Goal: Information Seeking & Learning: Learn about a topic

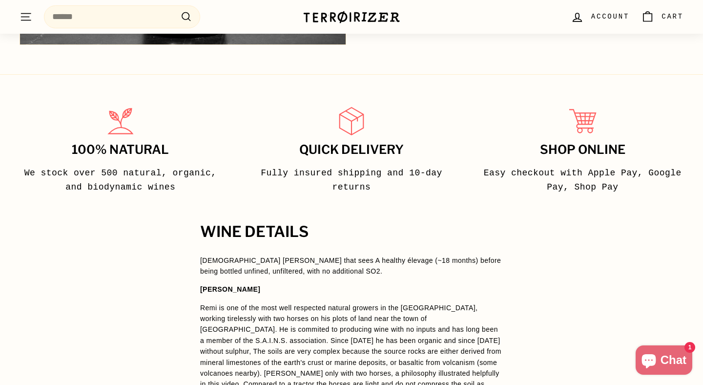
scroll to position [536, 0]
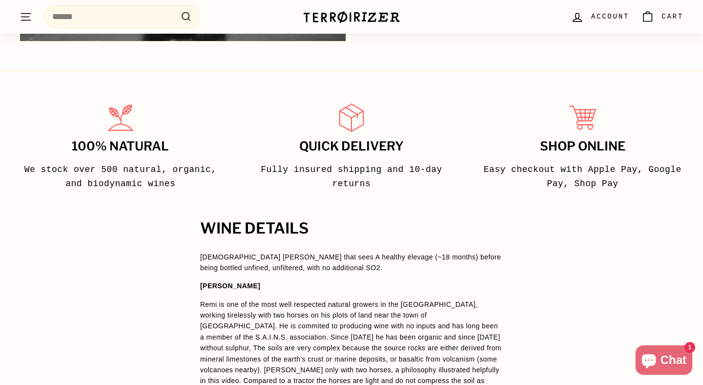
click at [324, 270] on span "[DEMOGRAPHIC_DATA] [PERSON_NAME] that sees A healthy élevage (~18 months) befor…" at bounding box center [350, 262] width 301 height 19
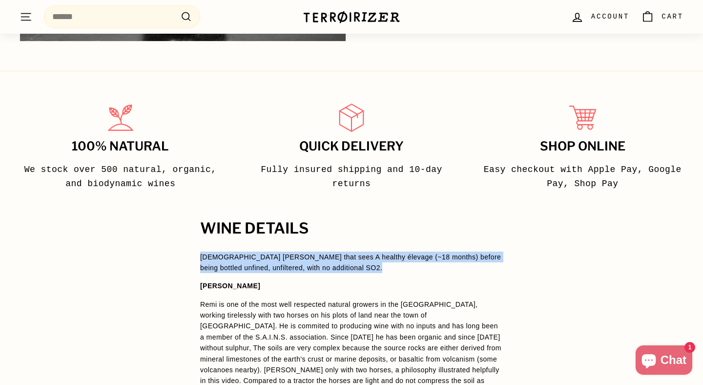
click at [383, 298] on span "[DEMOGRAPHIC_DATA] [PERSON_NAME] that sees A healthy élevage (~18 months) befor…" at bounding box center [351, 367] width 303 height 233
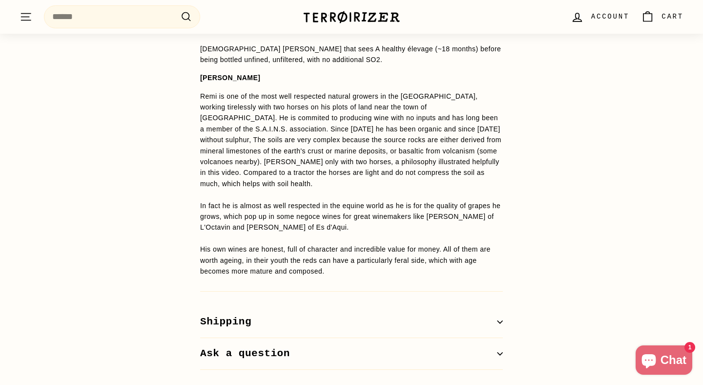
scroll to position [745, 0]
click at [510, 154] on div "WINE DETAILS [DEMOGRAPHIC_DATA] [PERSON_NAME] that sees A healthy élevage (~18 …" at bounding box center [352, 190] width 342 height 357
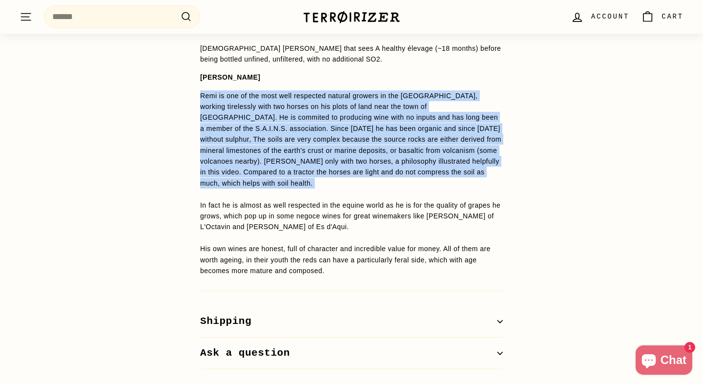
click at [510, 154] on div "WINE DETAILS [DEMOGRAPHIC_DATA] [PERSON_NAME] that sees A healthy élevage (~18 …" at bounding box center [352, 190] width 342 height 357
click at [389, 150] on span "Remi is one of the most well respected natural growers in the [GEOGRAPHIC_DATA]…" at bounding box center [350, 183] width 301 height 182
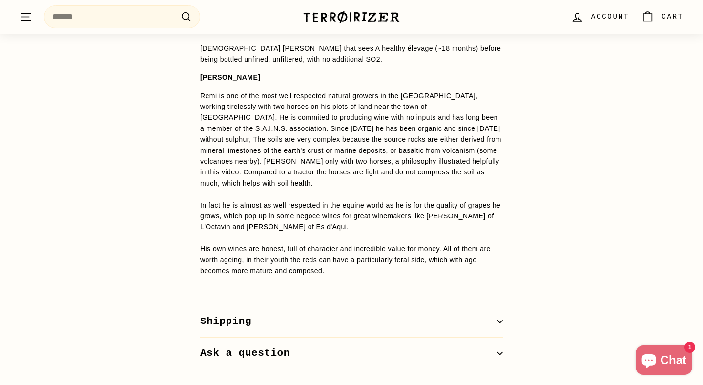
click at [389, 150] on span "Remi is one of the most well respected natural growers in the [GEOGRAPHIC_DATA]…" at bounding box center [350, 183] width 301 height 182
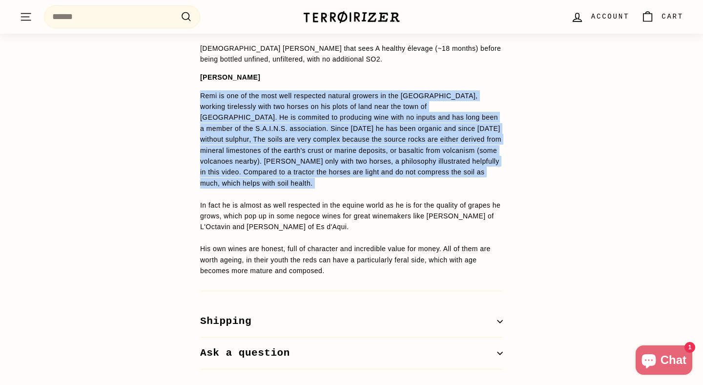
click at [389, 150] on span "Remi is one of the most well respected natural growers in the [GEOGRAPHIC_DATA]…" at bounding box center [350, 183] width 301 height 182
click at [437, 188] on p "Remi is one of the most well respected natural growers in the [GEOGRAPHIC_DATA]…" at bounding box center [351, 183] width 303 height 186
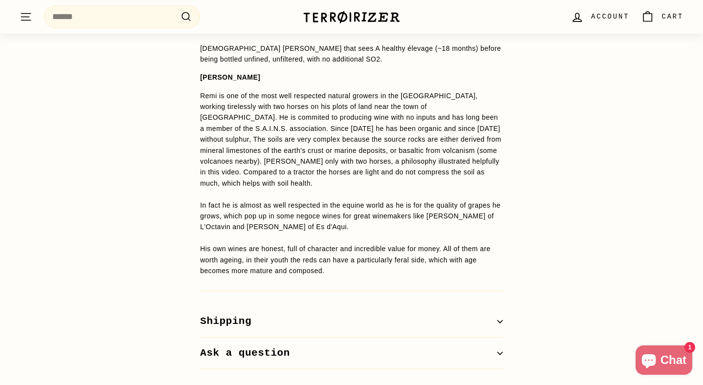
click at [347, 205] on span "Remi is one of the most well respected natural growers in the [GEOGRAPHIC_DATA]…" at bounding box center [350, 183] width 301 height 182
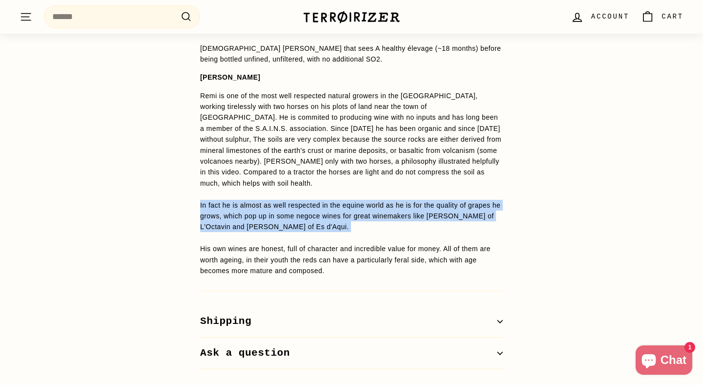
click at [405, 230] on p "Remi is one of the most well respected natural growers in the [GEOGRAPHIC_DATA]…" at bounding box center [351, 183] width 303 height 186
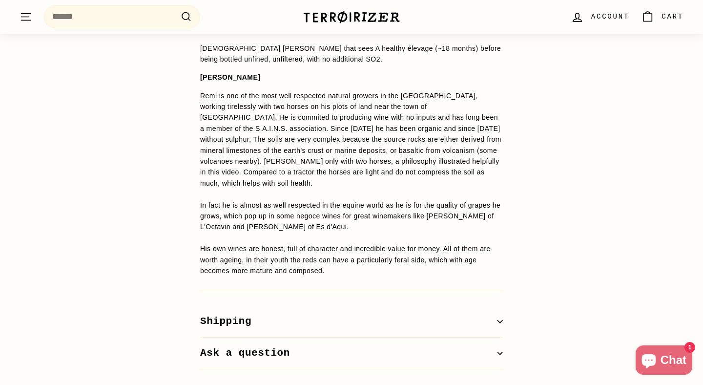
click at [504, 256] on div "WINE DETAILS [DEMOGRAPHIC_DATA] [PERSON_NAME] that sees A healthy élevage (~18 …" at bounding box center [352, 190] width 342 height 357
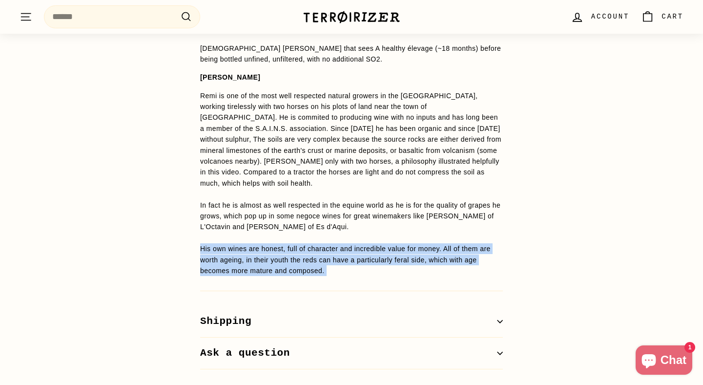
click at [504, 256] on div "WINE DETAILS [DEMOGRAPHIC_DATA] [PERSON_NAME] that sees A healthy élevage (~18 …" at bounding box center [352, 190] width 342 height 357
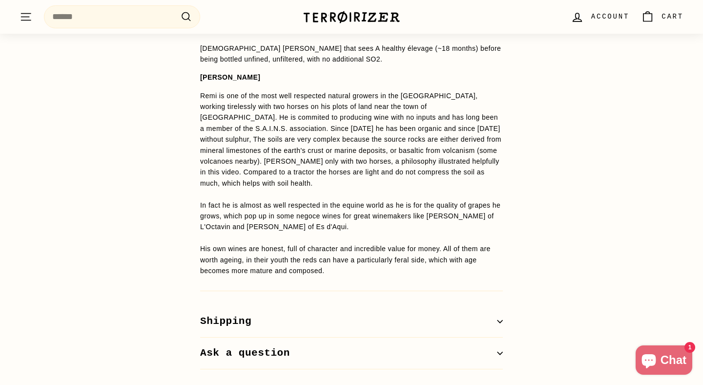
click at [503, 247] on div "WINE DETAILS [DEMOGRAPHIC_DATA] [PERSON_NAME] that sees A healthy élevage (~18 …" at bounding box center [352, 190] width 342 height 357
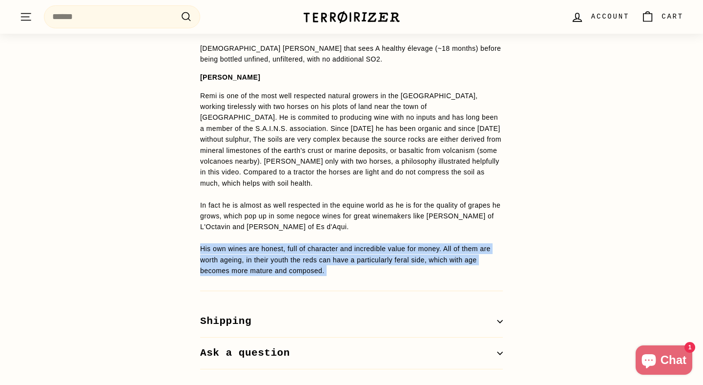
click at [503, 247] on div "WINE DETAILS [DEMOGRAPHIC_DATA] [PERSON_NAME] that sees A healthy élevage (~18 …" at bounding box center [352, 190] width 342 height 357
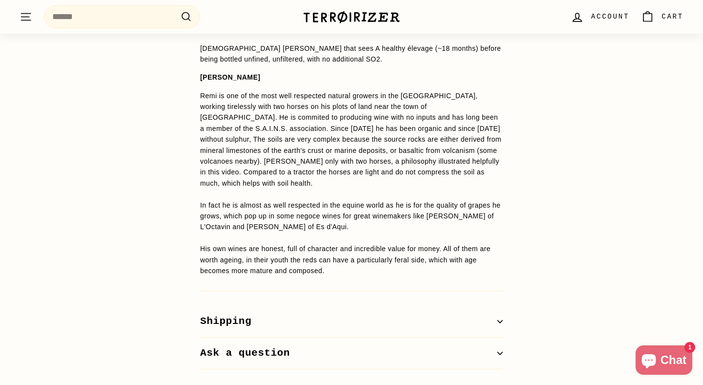
click at [503, 247] on div "WINE DETAILS [DEMOGRAPHIC_DATA] [PERSON_NAME] that sees A healthy élevage (~18 …" at bounding box center [352, 190] width 342 height 357
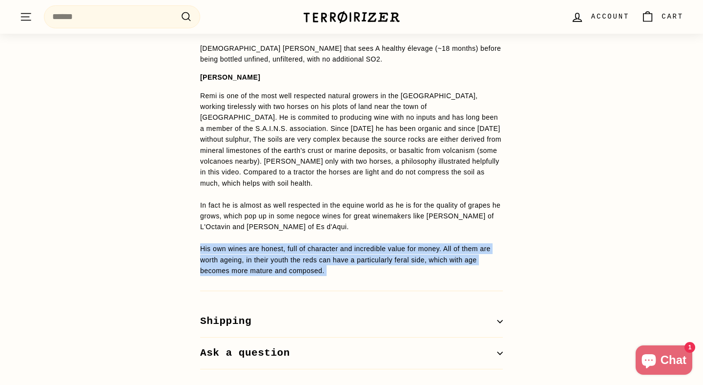
click at [503, 247] on div "WINE DETAILS [DEMOGRAPHIC_DATA] [PERSON_NAME] that sees A healthy élevage (~18 …" at bounding box center [352, 190] width 342 height 357
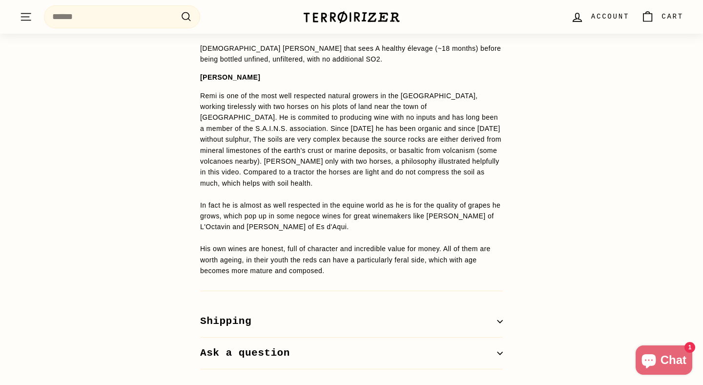
click at [505, 233] on div "WINE DETAILS [DEMOGRAPHIC_DATA] [PERSON_NAME] that sees A healthy élevage (~18 …" at bounding box center [352, 190] width 342 height 357
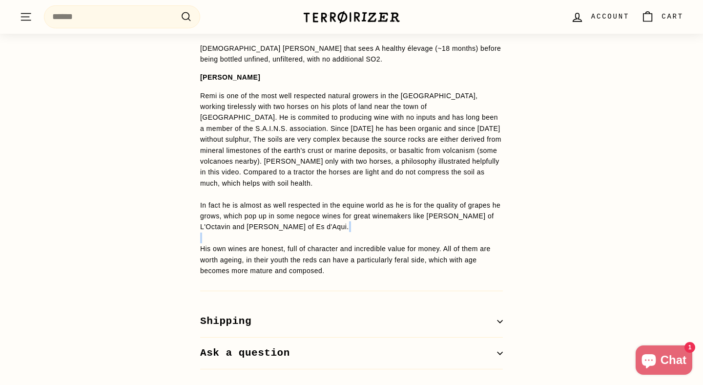
click at [551, 294] on div "WINE DETAILS [DEMOGRAPHIC_DATA] [PERSON_NAME] that sees A healthy élevage (~18 …" at bounding box center [351, 190] width 703 height 357
